Goal: Navigation & Orientation: Find specific page/section

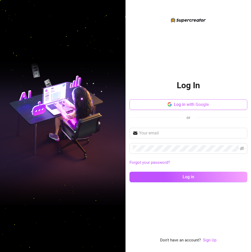
click at [193, 107] on span "Log in with Google" at bounding box center [191, 104] width 35 height 5
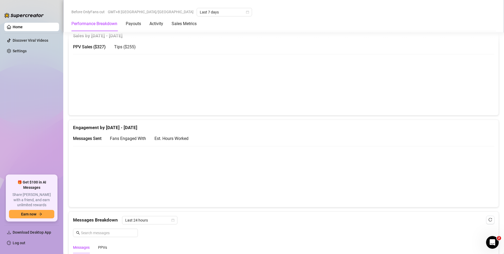
scroll to position [277, 0]
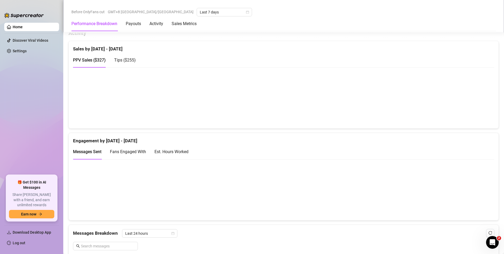
click at [23, 27] on link "Home" at bounding box center [18, 27] width 10 height 4
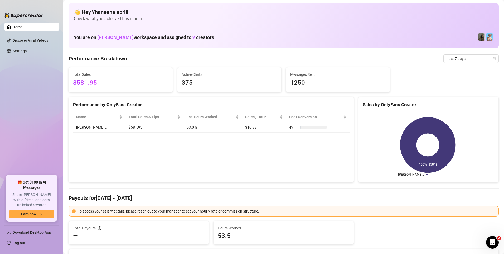
scroll to position [0, 0]
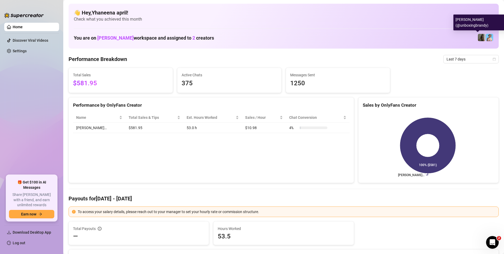
click at [250, 37] on img at bounding box center [481, 37] width 7 height 7
click at [31, 234] on span "Download Desktop App" at bounding box center [32, 232] width 39 height 4
click at [112, 139] on div "Performance by OnlyFans Creator Name Total Sales & Tips Est. Hours Worked Sales…" at bounding box center [212, 140] width 286 height 86
click at [206, 129] on td "53.0 h" at bounding box center [213, 128] width 59 height 10
click at [20, 38] on link "Discover Viral Videos" at bounding box center [31, 40] width 36 height 4
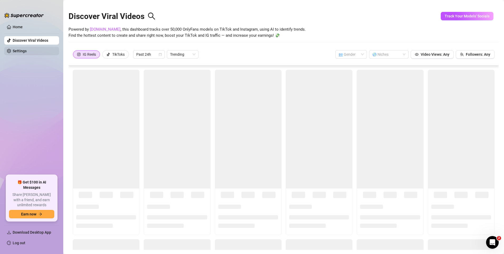
click at [15, 50] on link "Settings" at bounding box center [20, 51] width 14 height 4
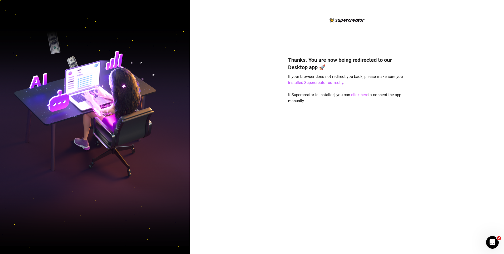
click at [360, 95] on link "click here" at bounding box center [359, 94] width 17 height 5
